Goal: Task Accomplishment & Management: Manage account settings

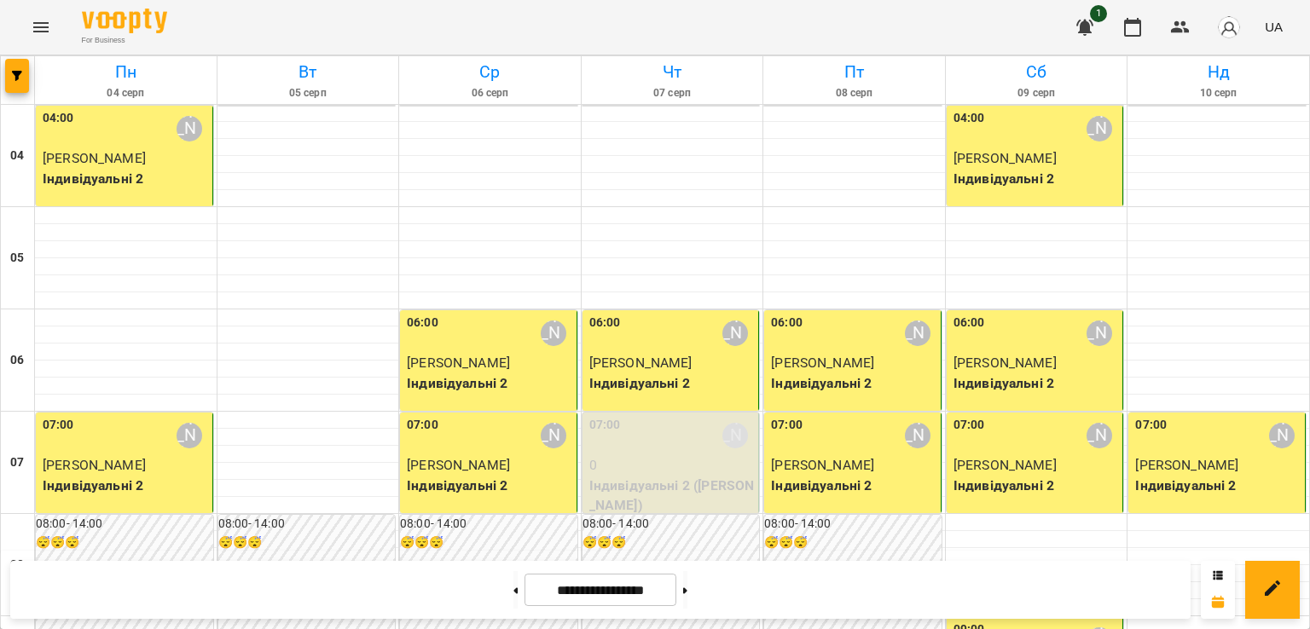
scroll to position [284, 0]
click at [687, 593] on button at bounding box center [685, 590] width 4 height 38
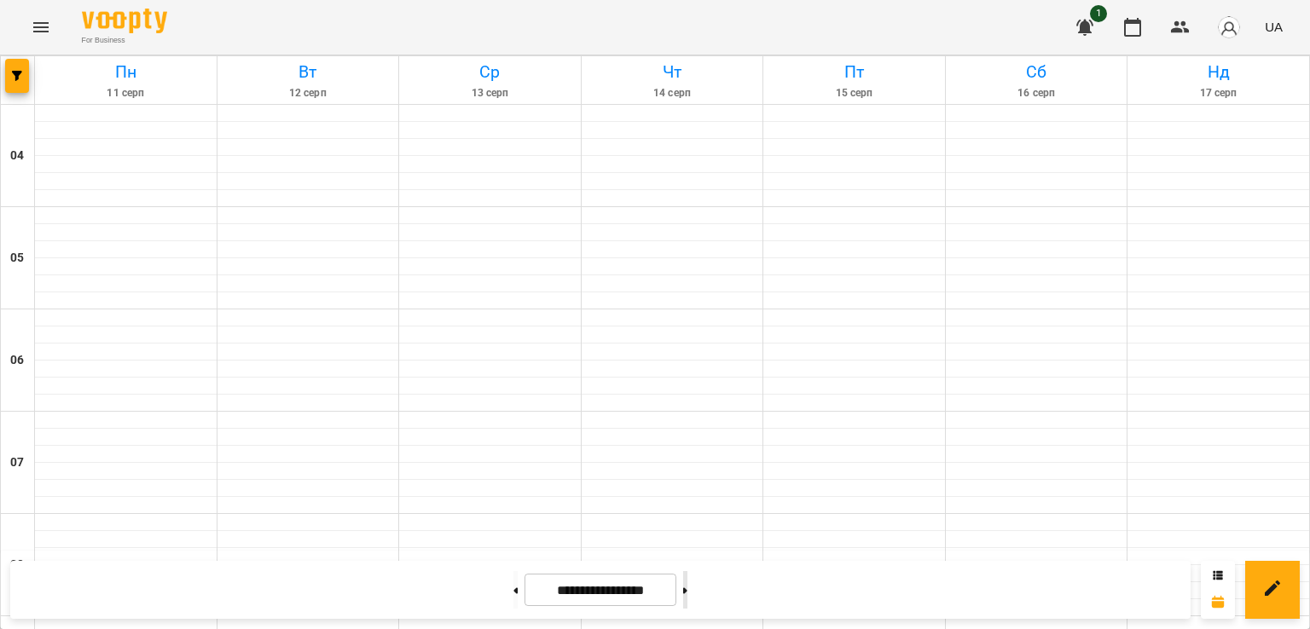
type input "**********"
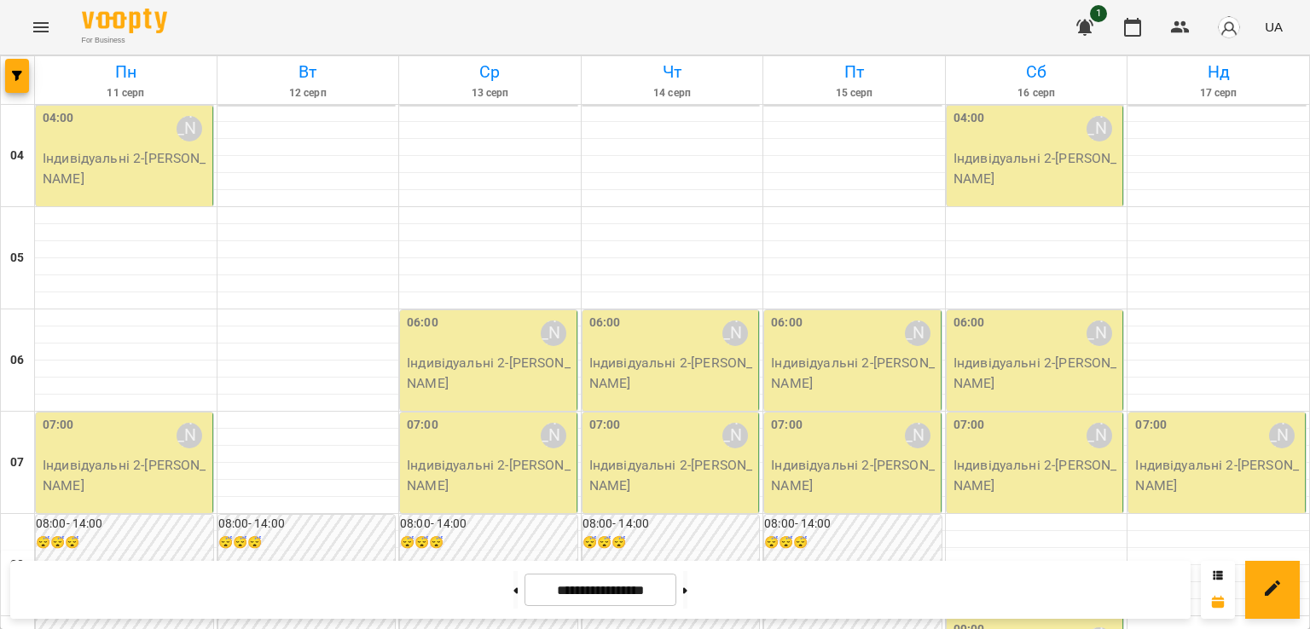
scroll to position [0, 0]
click at [155, 165] on p "Індивідуальні 2 - [PERSON_NAME]" at bounding box center [126, 168] width 166 height 40
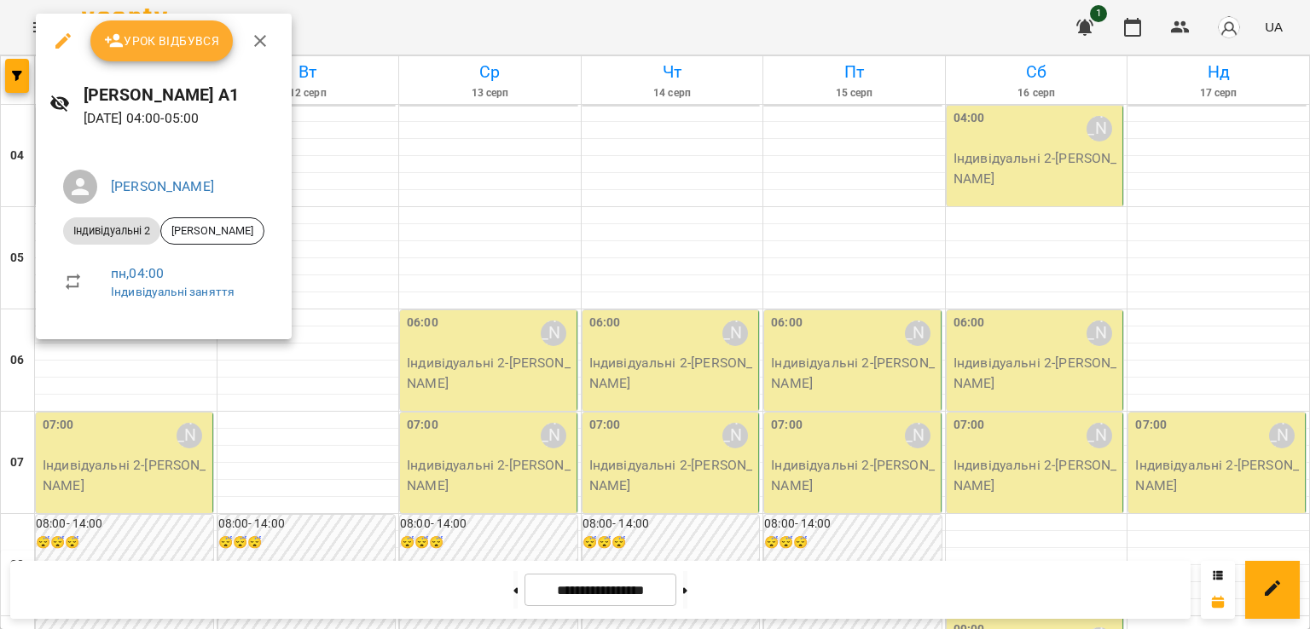
click at [164, 37] on span "Урок відбувся" at bounding box center [162, 41] width 116 height 20
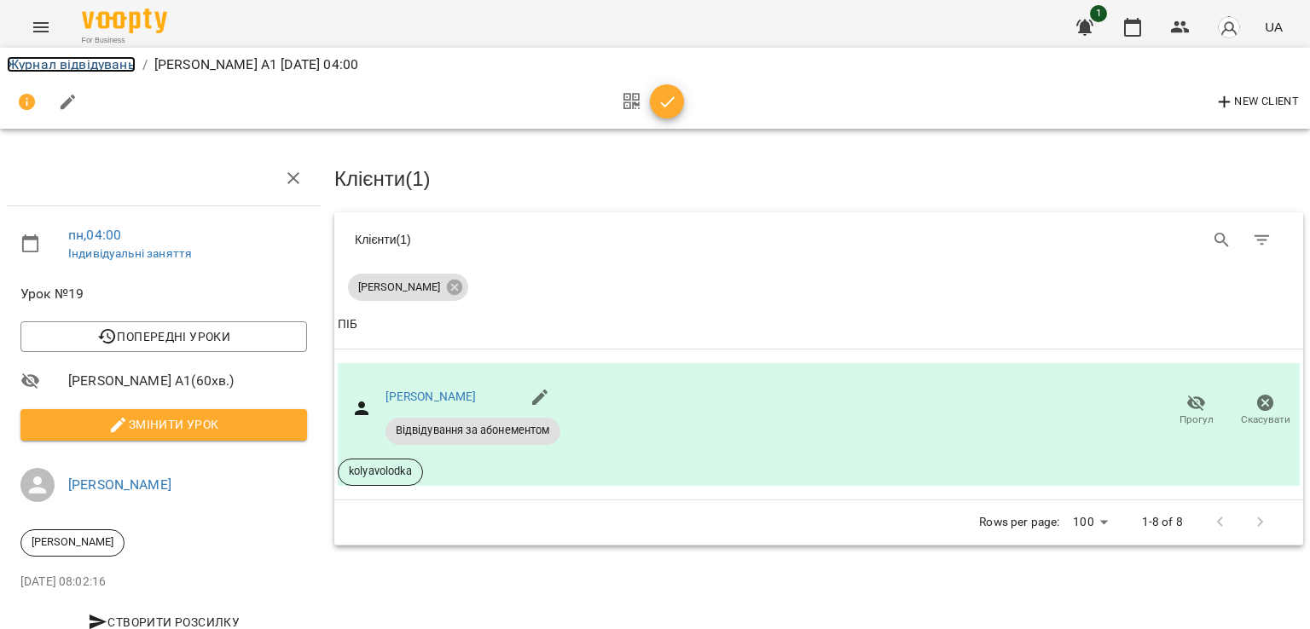
click at [103, 67] on link "Журнал відвідувань" at bounding box center [71, 64] width 129 height 16
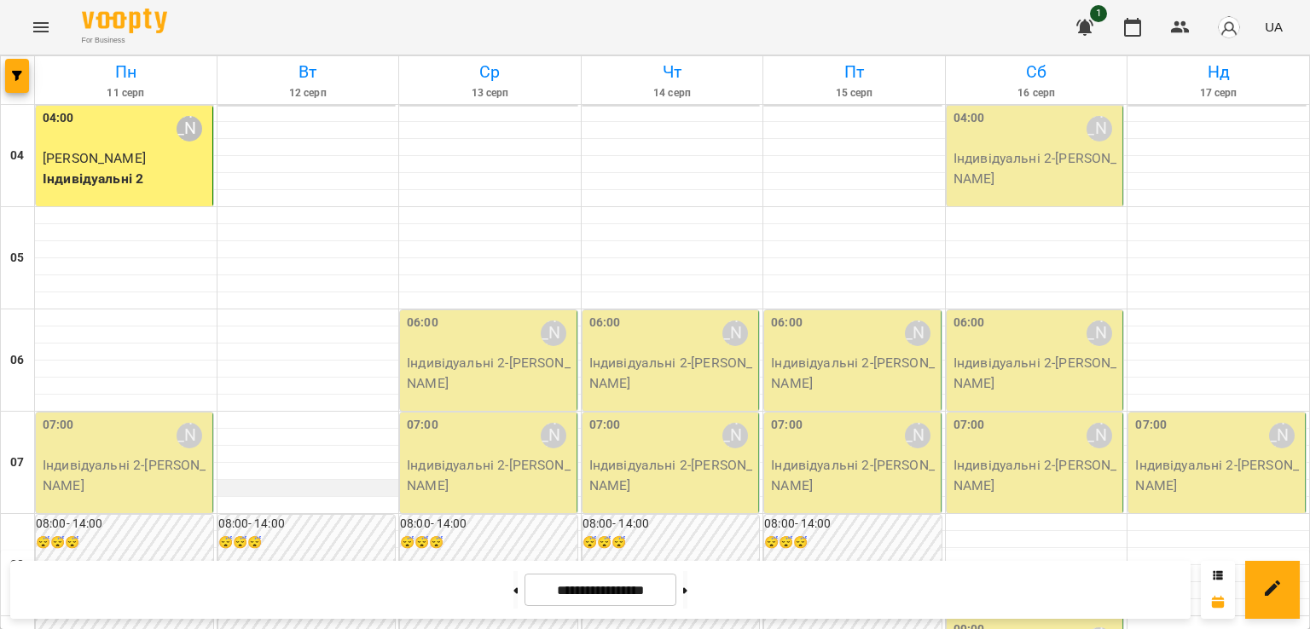
scroll to position [142, 0]
click at [142, 455] on p "Індивідуальні 2 - [PERSON_NAME]" at bounding box center [126, 475] width 166 height 40
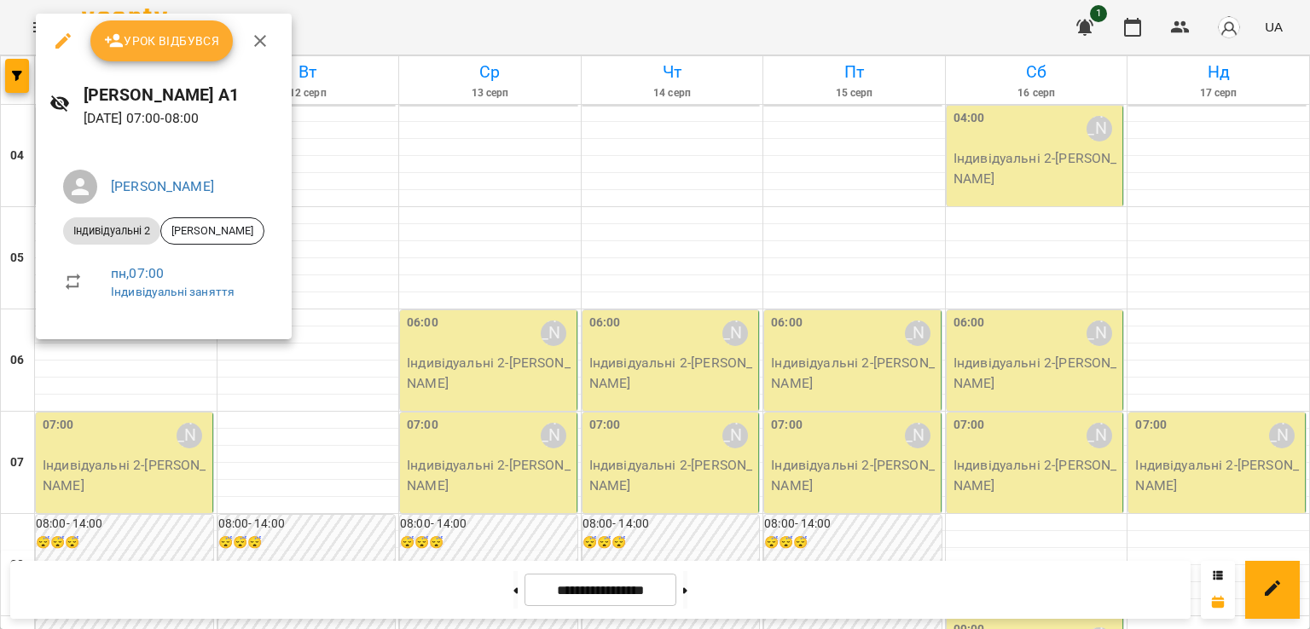
click at [168, 49] on span "Урок відбувся" at bounding box center [162, 41] width 116 height 20
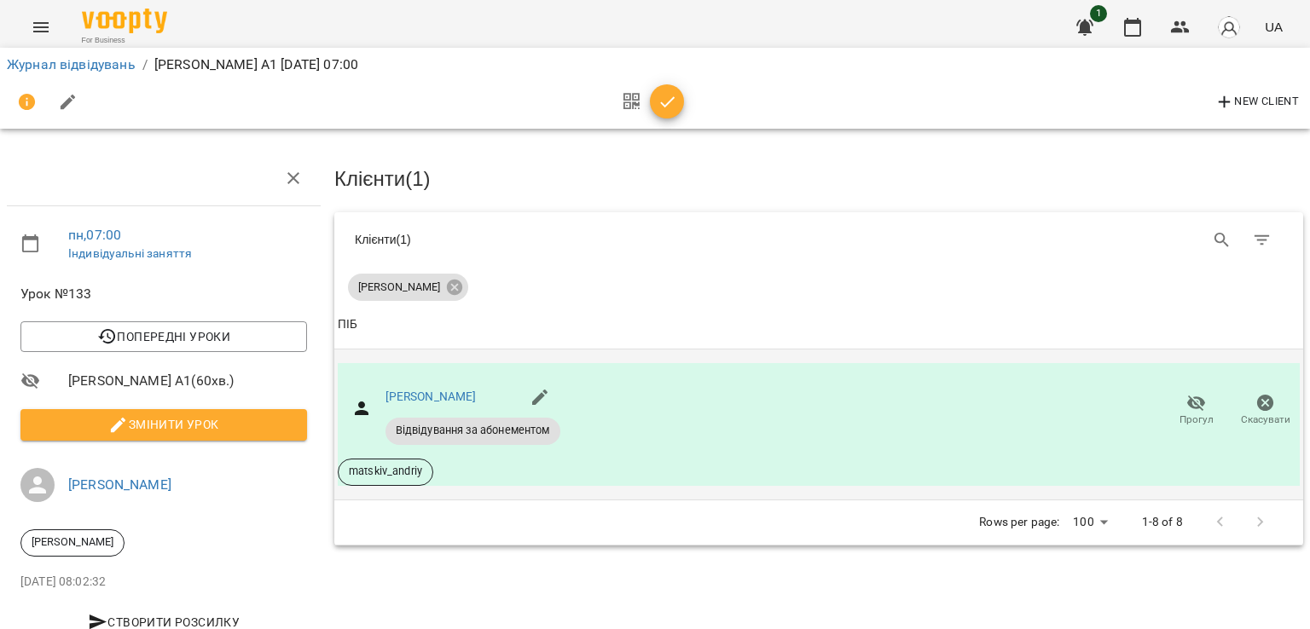
click at [1186, 401] on icon "button" at bounding box center [1196, 403] width 20 height 20
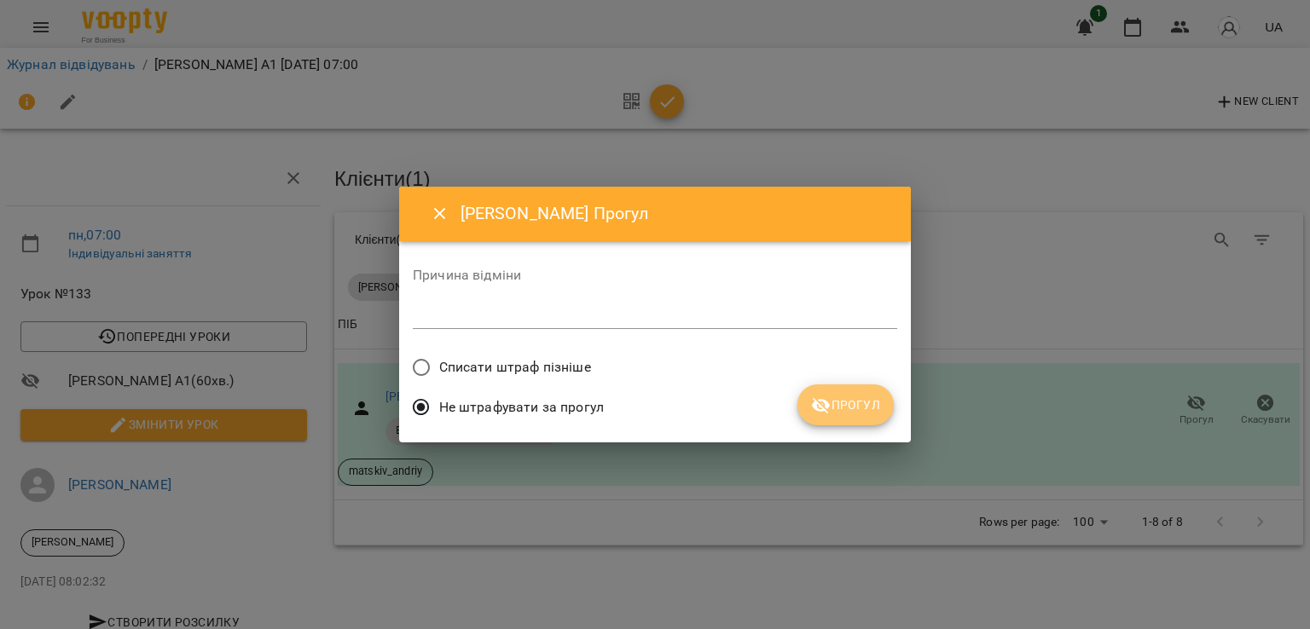
click at [839, 405] on span "Прогул" at bounding box center [845, 405] width 69 height 20
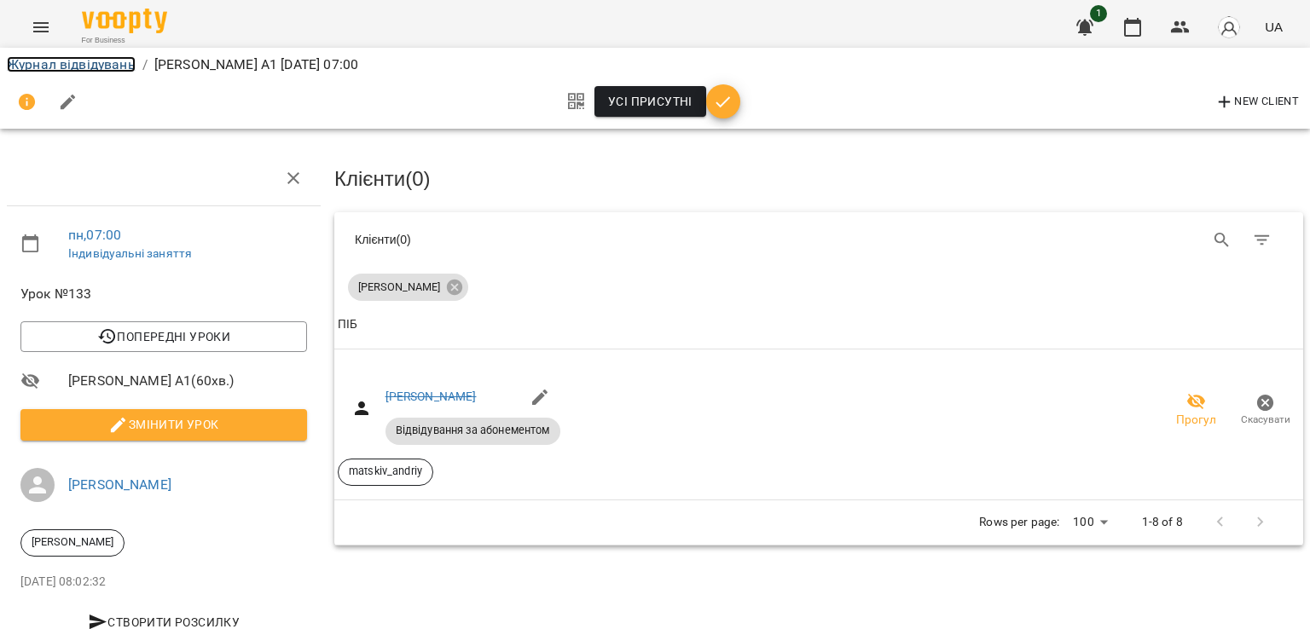
click at [127, 67] on link "Журнал відвідувань" at bounding box center [71, 64] width 129 height 16
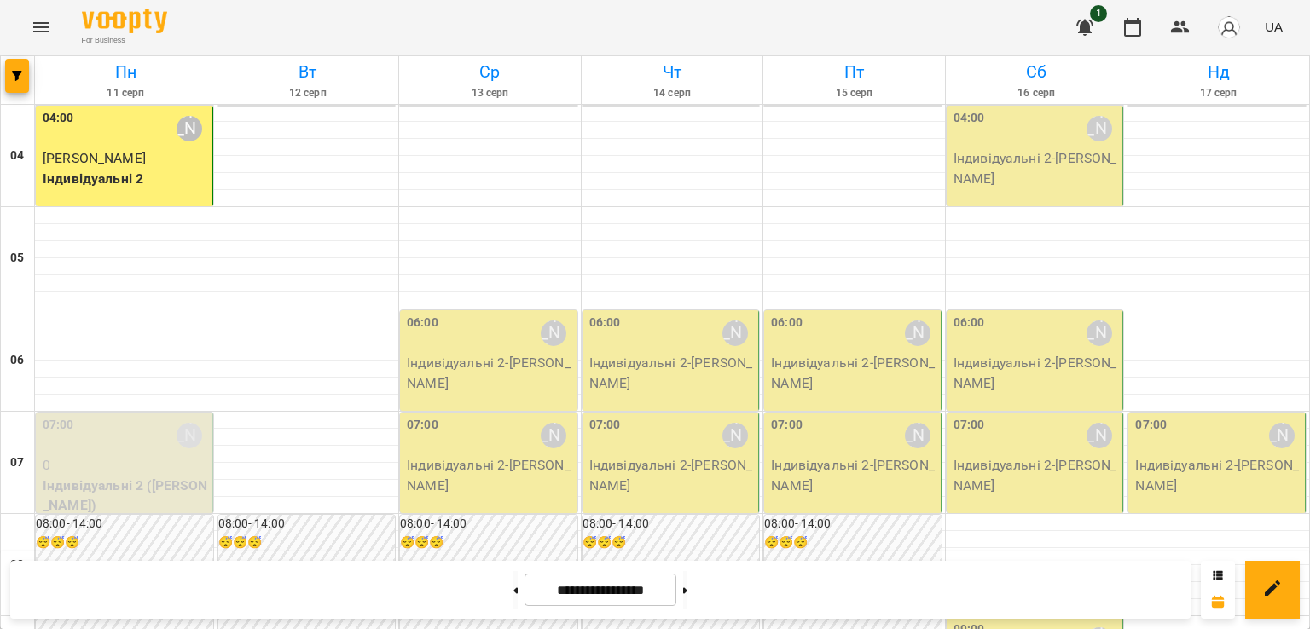
click at [462, 356] on p "Індивідуальні 2 - [PERSON_NAME]" at bounding box center [490, 373] width 166 height 40
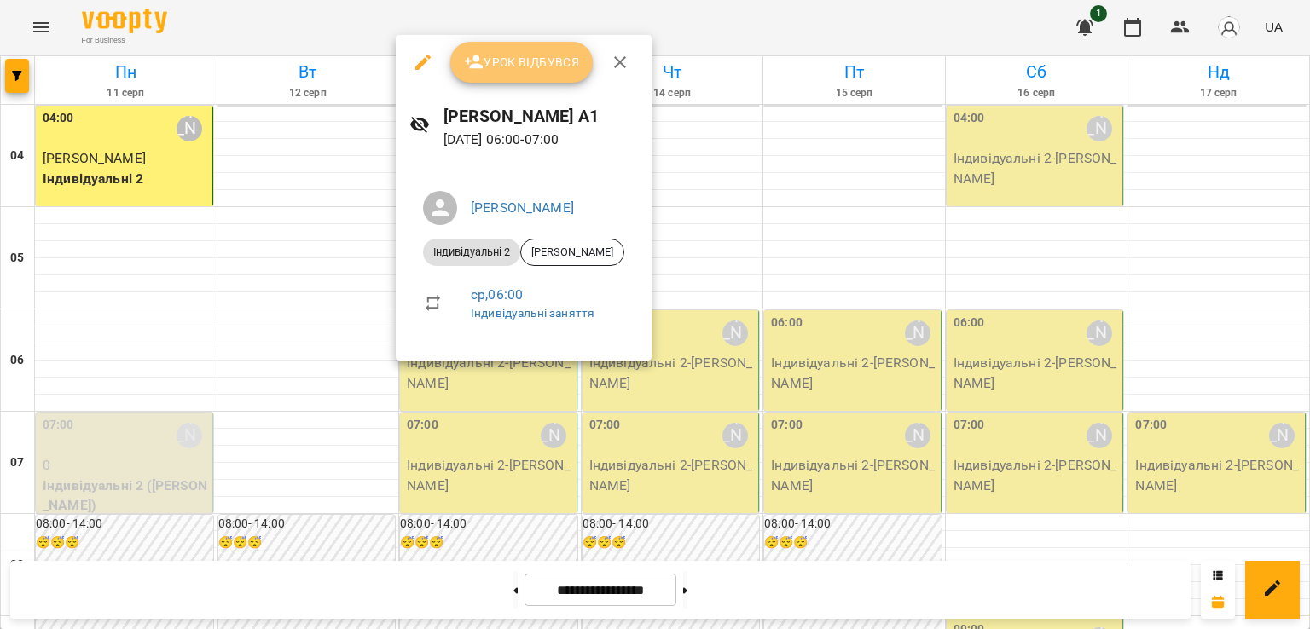
click at [518, 62] on span "Урок відбувся" at bounding box center [522, 62] width 116 height 20
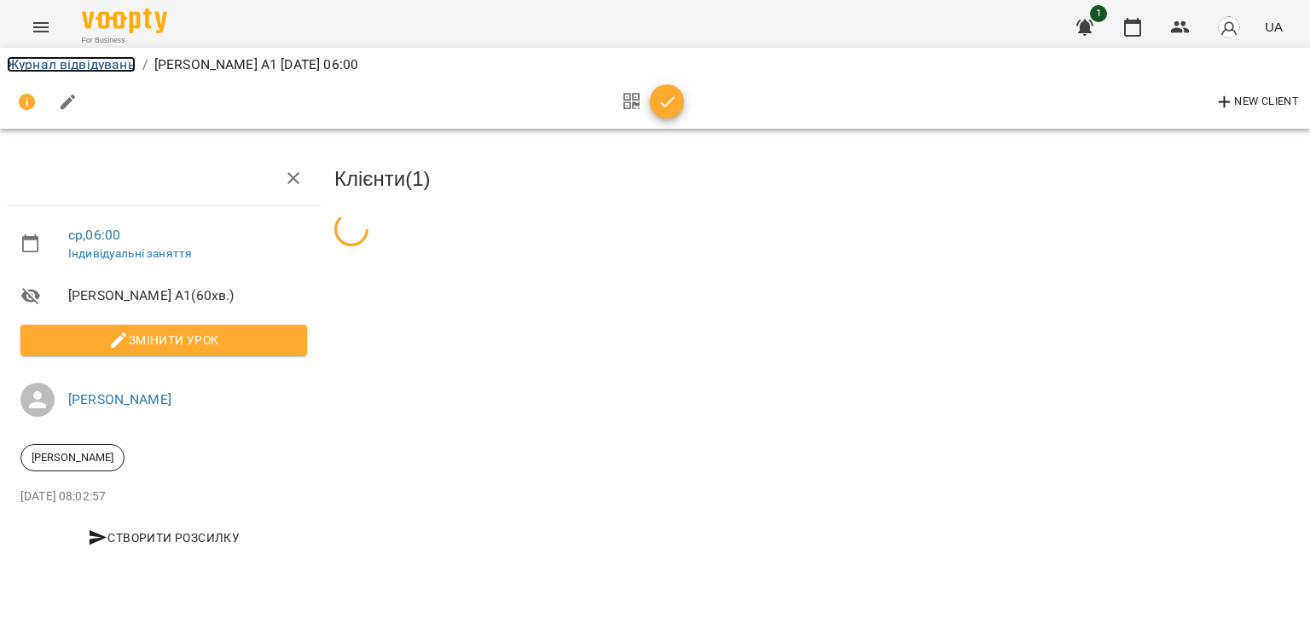
click at [96, 67] on link "Журнал відвідувань" at bounding box center [71, 64] width 129 height 16
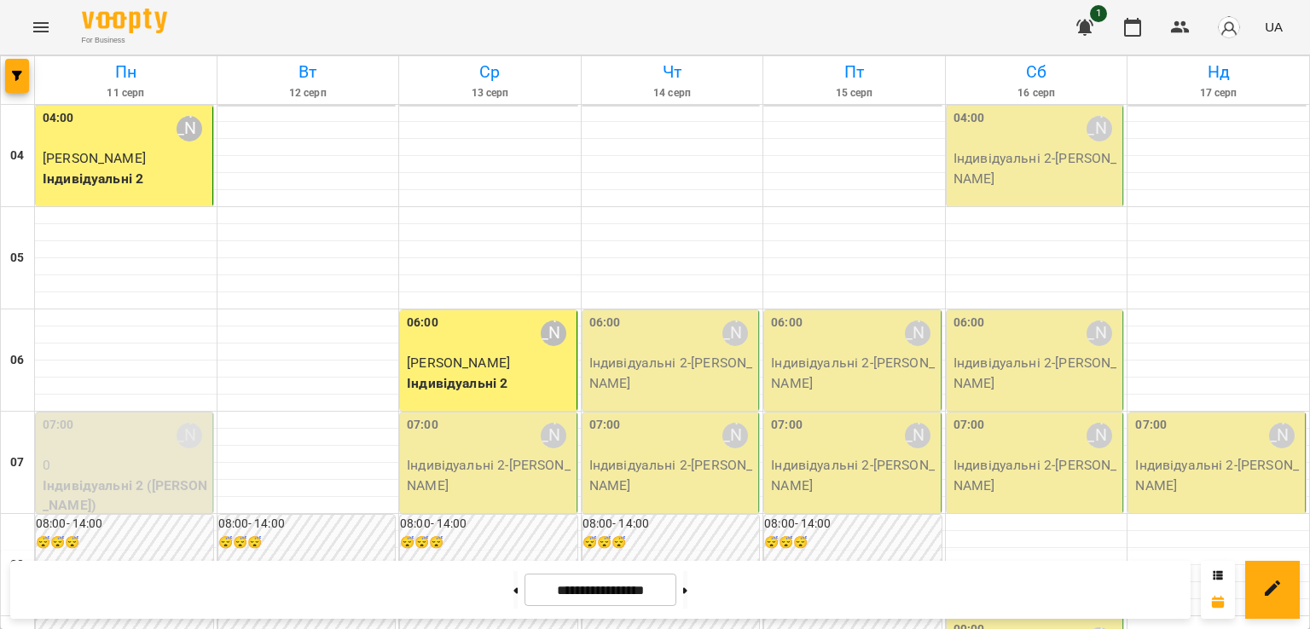
click at [475, 473] on p "Індивідуальні 2 - [PERSON_NAME]" at bounding box center [490, 475] width 166 height 40
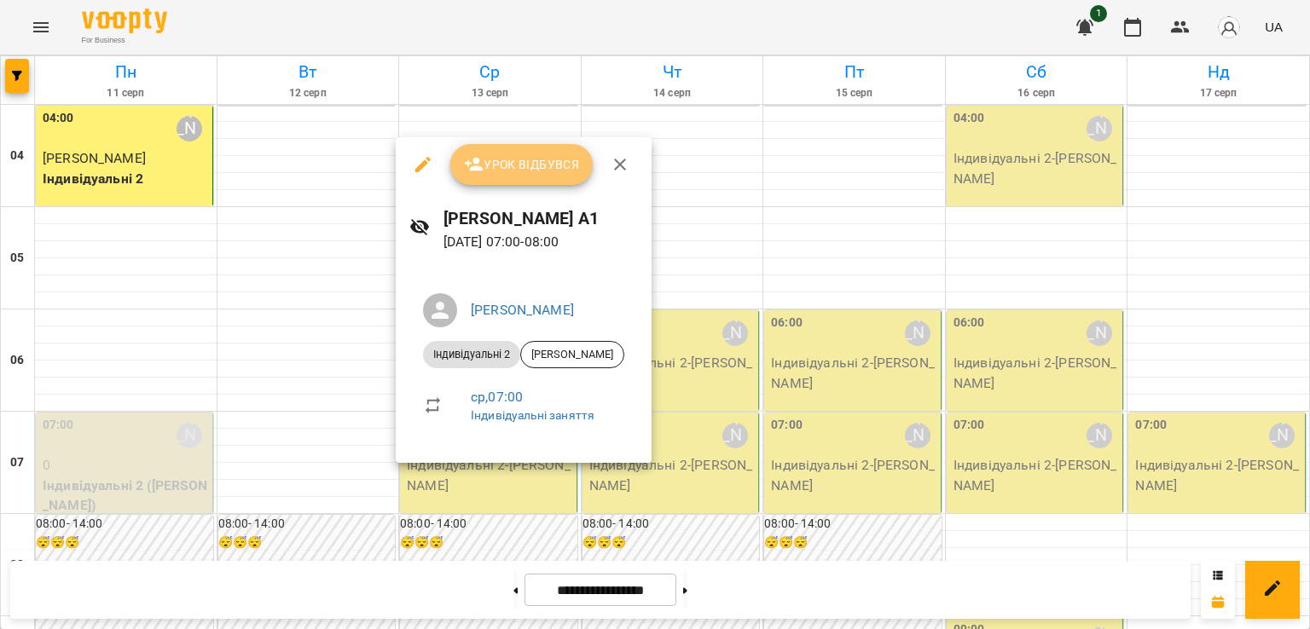
click at [503, 162] on span "Урок відбувся" at bounding box center [522, 164] width 116 height 20
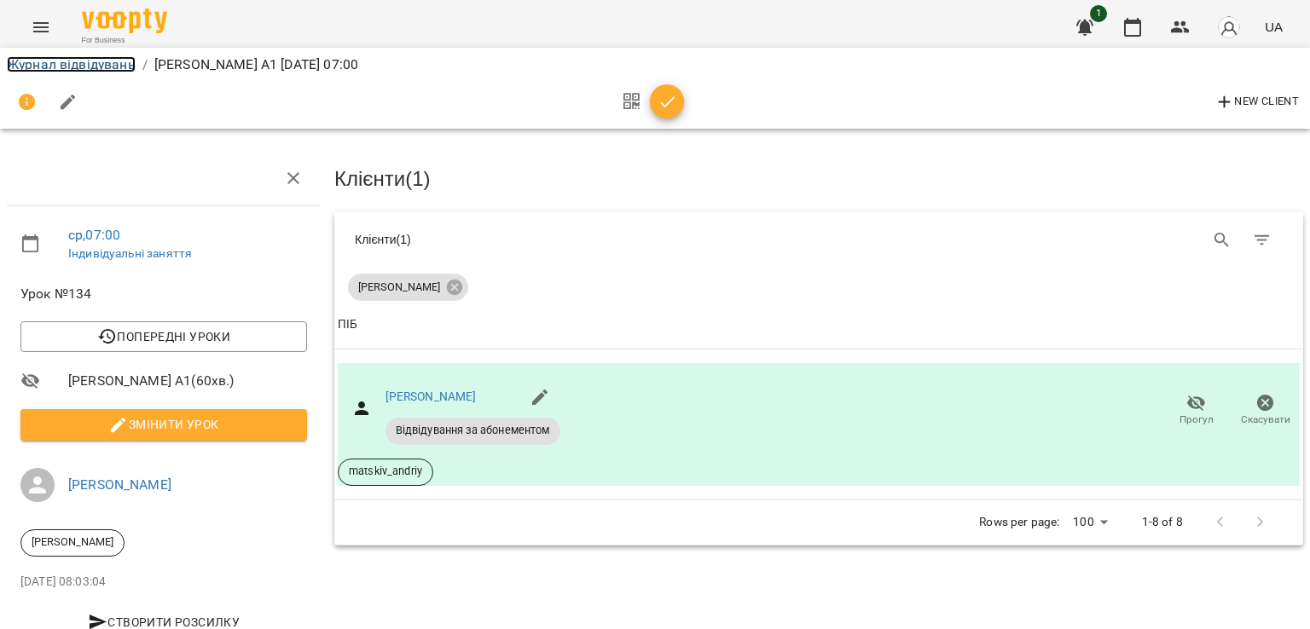
click at [68, 62] on link "Журнал відвідувань" at bounding box center [71, 64] width 129 height 16
